Goal: Find specific page/section: Find specific page/section

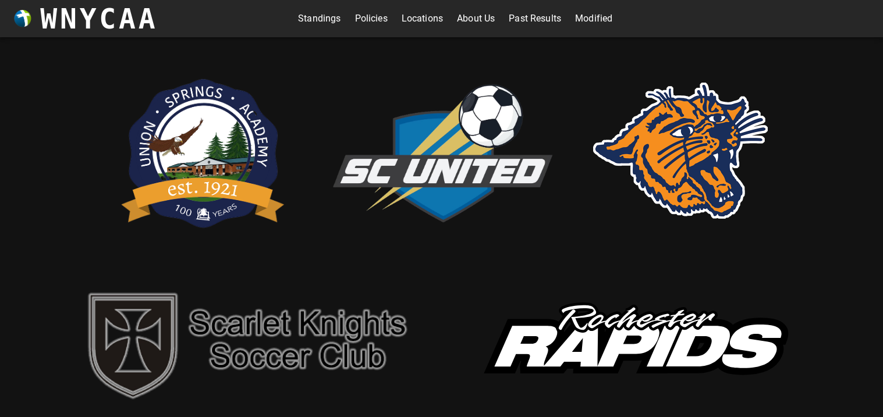
click at [307, 19] on link "Standings" at bounding box center [319, 18] width 43 height 19
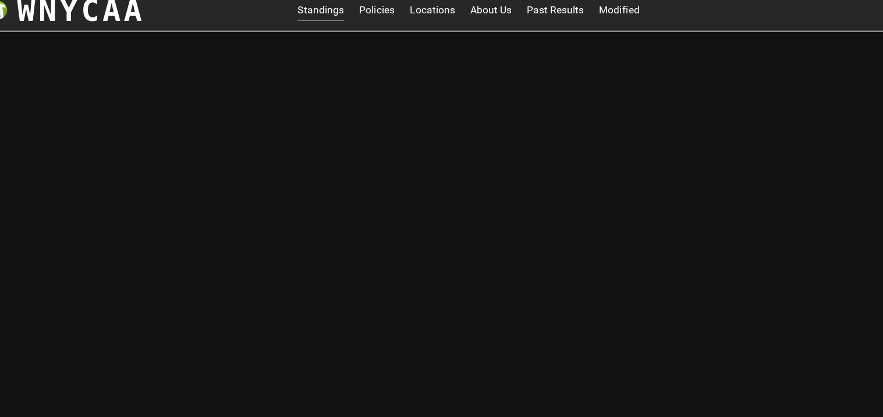
scroll to position [4, 0]
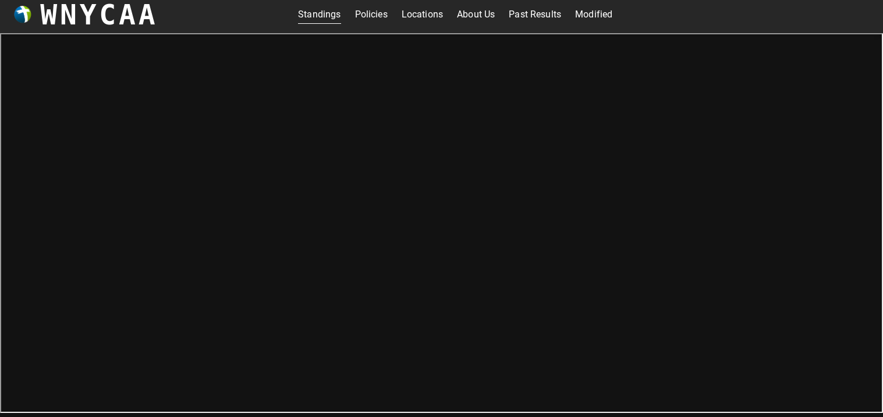
click at [0, 272] on iframe at bounding box center [441, 223] width 883 height 380
click at [0, 95] on iframe at bounding box center [441, 223] width 883 height 380
